Goal: Book appointment/travel/reservation

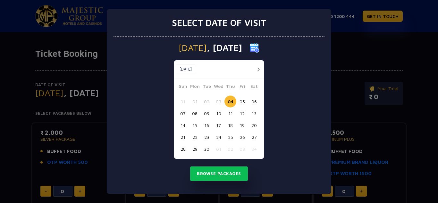
click at [254, 102] on button "06" at bounding box center [254, 102] width 12 height 12
click at [225, 173] on button "Browse Packages" at bounding box center [219, 173] width 58 height 15
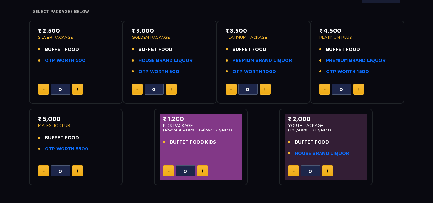
scroll to position [101, 0]
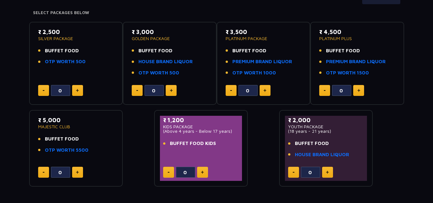
drag, startPoint x: 433, startPoint y: 139, endPoint x: 434, endPoint y: 149, distance: 10.4
click at [433, 149] on html "+ 91 1800 1200 444 GET IN TOUCH Ticket Booking Date of Visit [DATE] Change Your…" at bounding box center [216, 81] width 433 height 365
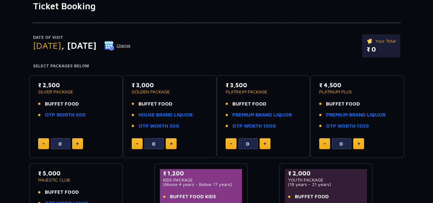
scroll to position [44, 0]
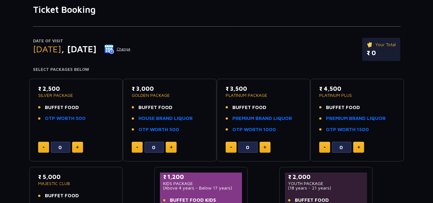
click at [358, 151] on button at bounding box center [358, 147] width 11 height 11
type input "4"
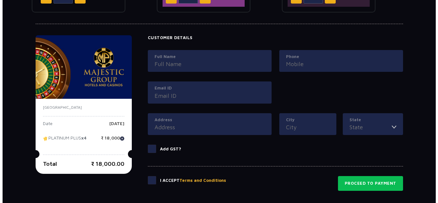
scroll to position [273, 0]
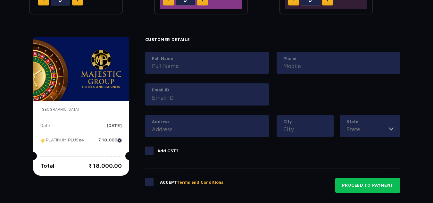
click at [171, 66] on input "Full Name" at bounding box center [207, 66] width 110 height 9
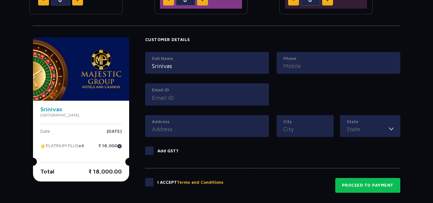
type input "Srinivas"
click at [291, 70] on input "Phone" at bounding box center [338, 66] width 110 height 9
type input "8374000839"
click at [202, 97] on input "Email ID" at bounding box center [207, 97] width 110 height 9
type input "[EMAIL_ADDRESS][DOMAIN_NAME]"
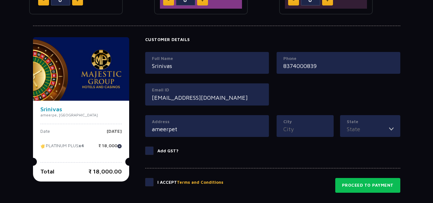
type input "ameerpet"
type input "hyd"
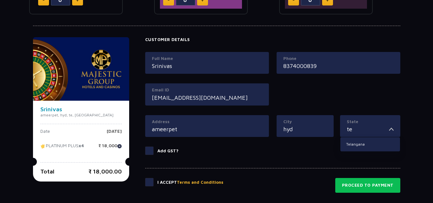
click at [177, 179] on button "Terms and Conditions" at bounding box center [200, 182] width 46 height 6
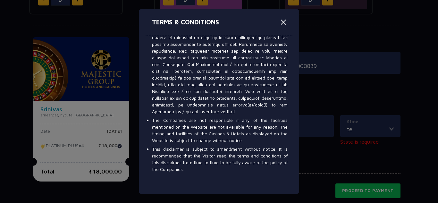
scroll to position [4002, 0]
click at [282, 22] on button "Close" at bounding box center [283, 22] width 10 height 10
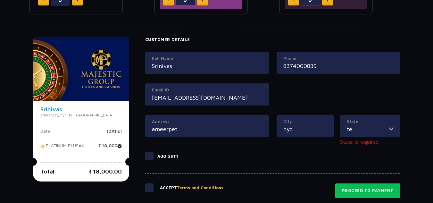
click at [389, 132] on img at bounding box center [391, 129] width 4 height 9
click at [390, 129] on img at bounding box center [391, 129] width 4 height 9
click at [392, 129] on img at bounding box center [391, 129] width 4 height 9
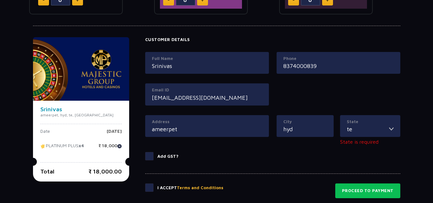
drag, startPoint x: 392, startPoint y: 129, endPoint x: 358, endPoint y: 137, distance: 35.3
click at [358, 137] on div "State te [GEOGRAPHIC_DATA] State is required" at bounding box center [370, 133] width 60 height 37
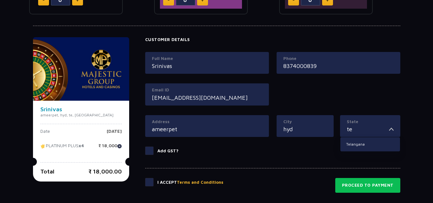
click at [355, 131] on input "te" at bounding box center [368, 129] width 42 height 9
click at [177, 179] on button "Terms and Conditions" at bounding box center [200, 182] width 46 height 6
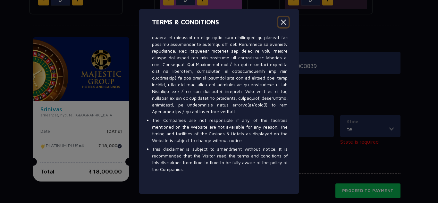
click at [281, 22] on button "Close" at bounding box center [283, 22] width 10 height 10
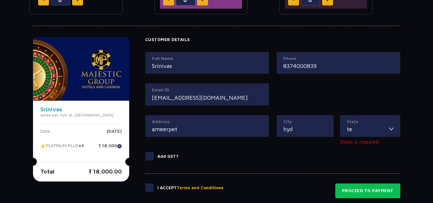
click at [303, 159] on label "Add GST?" at bounding box center [272, 156] width 255 height 8
click at [0, 0] on input "Add GST?" at bounding box center [0, 0] width 0 height 0
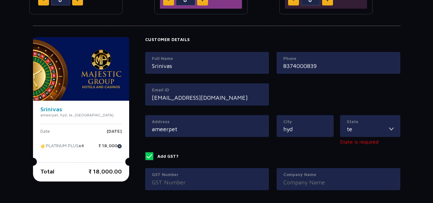
click at [394, 127] on div "State te [GEOGRAPHIC_DATA]" at bounding box center [370, 126] width 60 height 22
click at [391, 129] on img at bounding box center [391, 129] width 4 height 9
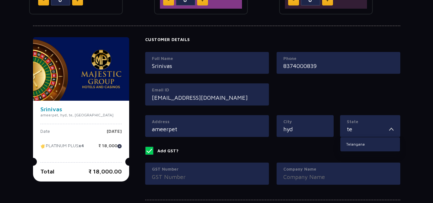
click at [363, 129] on input "te" at bounding box center [368, 129] width 42 height 9
click at [354, 145] on li "Telangana" at bounding box center [370, 144] width 60 height 8
type input "Telangana"
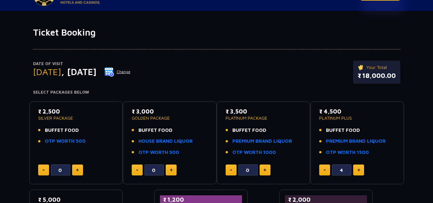
scroll to position [0, 0]
